Goal: Find specific page/section: Find specific page/section

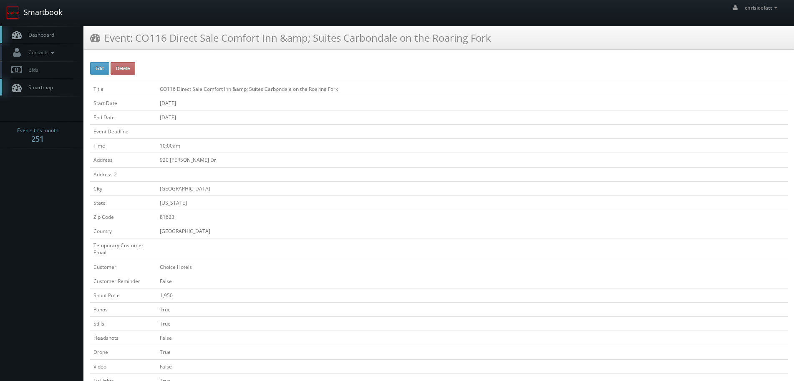
click at [57, 13] on link "Smartbook" at bounding box center [34, 13] width 68 height 26
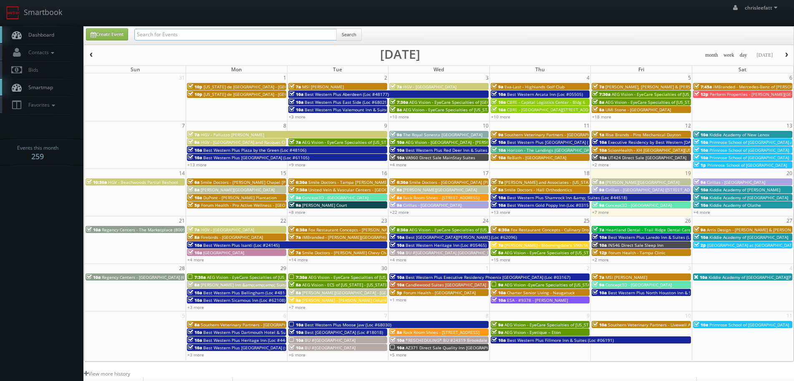
click at [257, 38] on input "text" at bounding box center [235, 35] width 202 height 12
type input "yankee doodle"
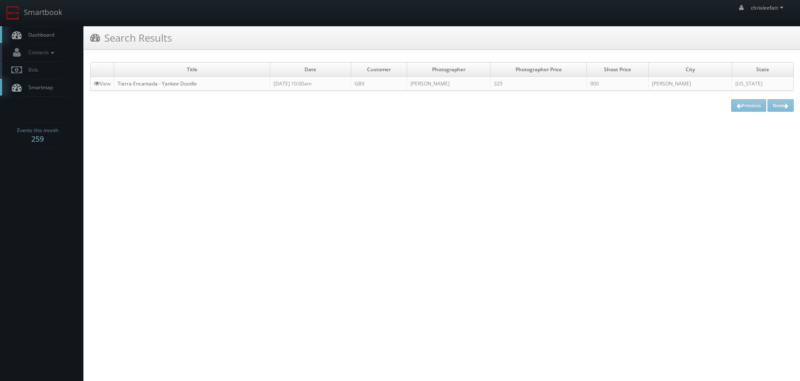
click at [176, 82] on link "Tierra Encantada - Yankee Doodle" at bounding box center [157, 83] width 79 height 7
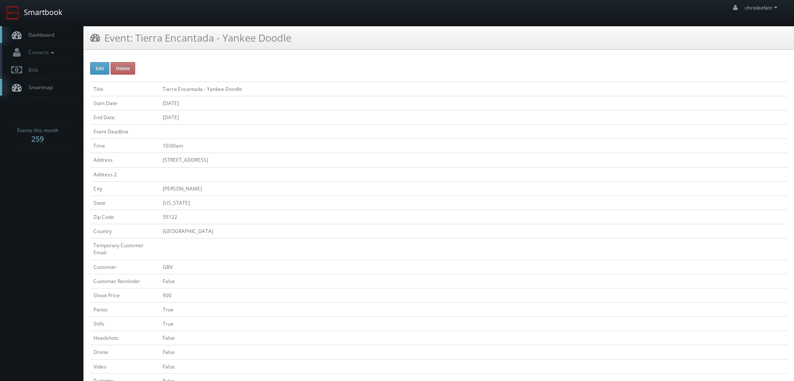
click at [57, 14] on link "Smartbook" at bounding box center [34, 13] width 68 height 26
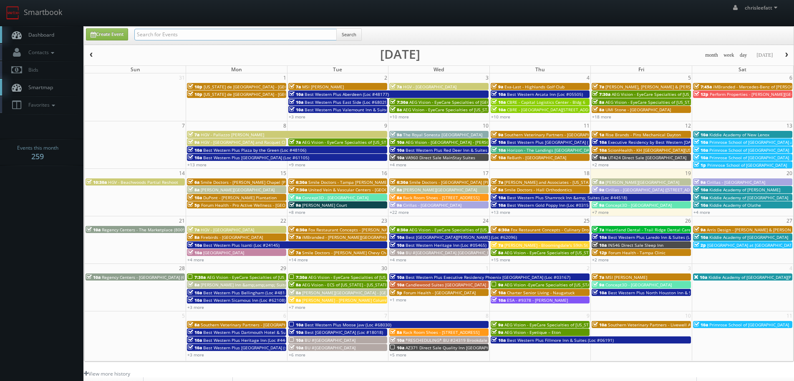
click at [193, 38] on input "text" at bounding box center [235, 35] width 202 height 12
type input "[PERSON_NAME]"
click at [353, 33] on button "Search" at bounding box center [348, 34] width 25 height 13
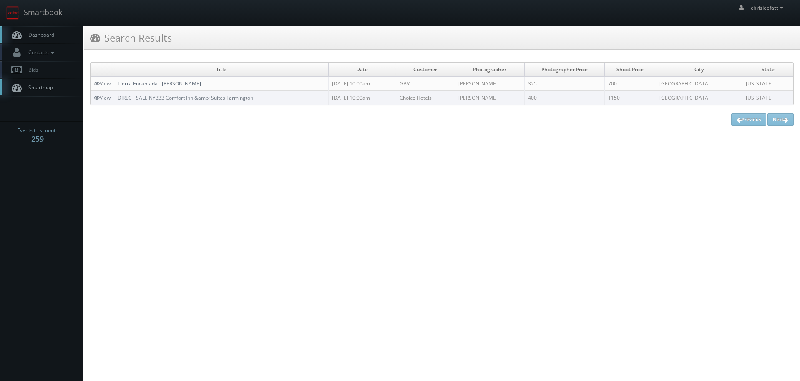
click at [134, 82] on link "Tierra Encantada - [PERSON_NAME]" at bounding box center [159, 83] width 83 height 7
